Goal: Communication & Community: Connect with others

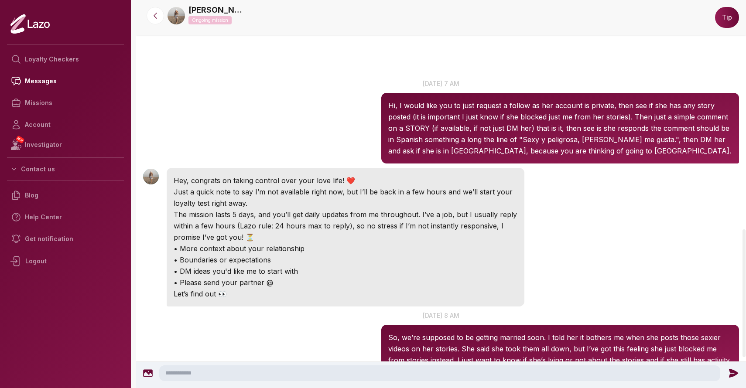
scroll to position [696, 0]
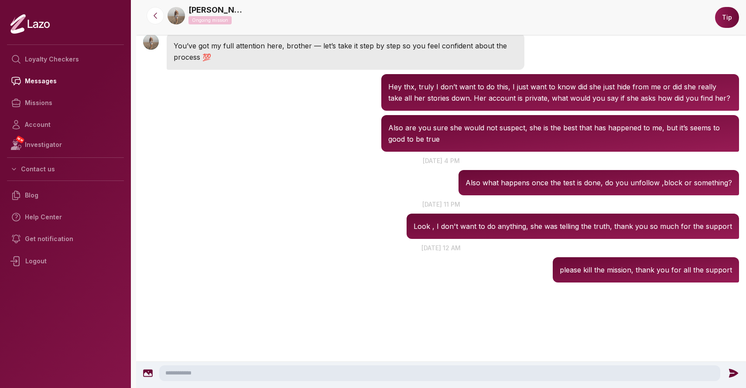
scroll to position [789, 0]
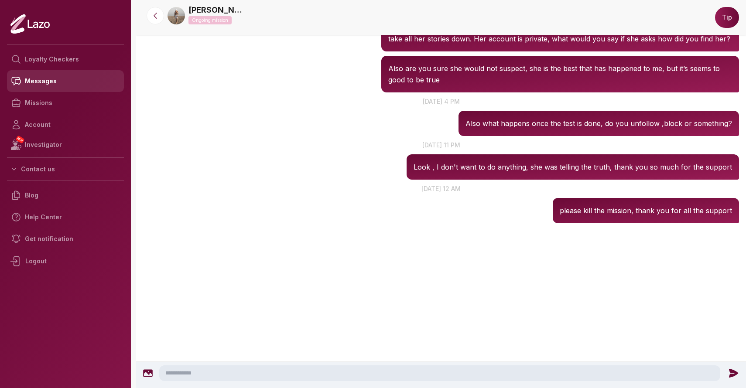
click at [46, 81] on link "Messages" at bounding box center [65, 81] width 117 height 22
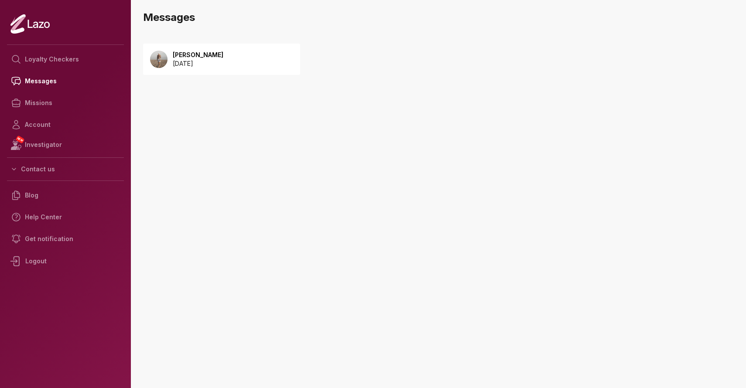
click at [194, 60] on p "2025 September 20" at bounding box center [198, 63] width 51 height 9
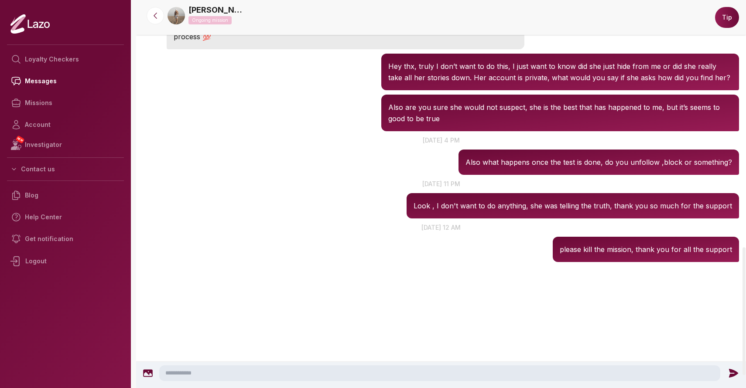
scroll to position [789, 0]
